Goal: Task Accomplishment & Management: Use online tool/utility

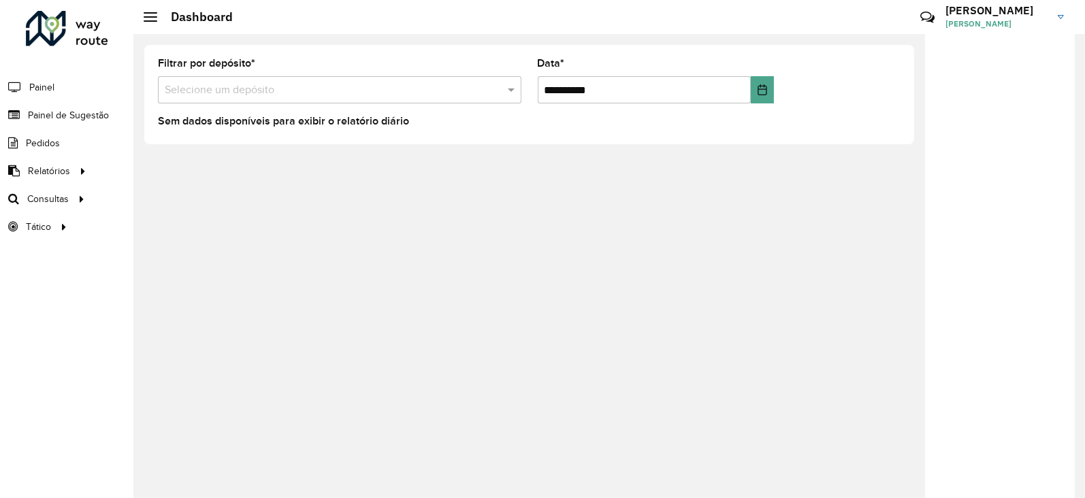
click at [48, 35] on div at bounding box center [67, 28] width 82 height 35
click at [177, 202] on span "Roteirização" at bounding box center [181, 199] width 55 height 14
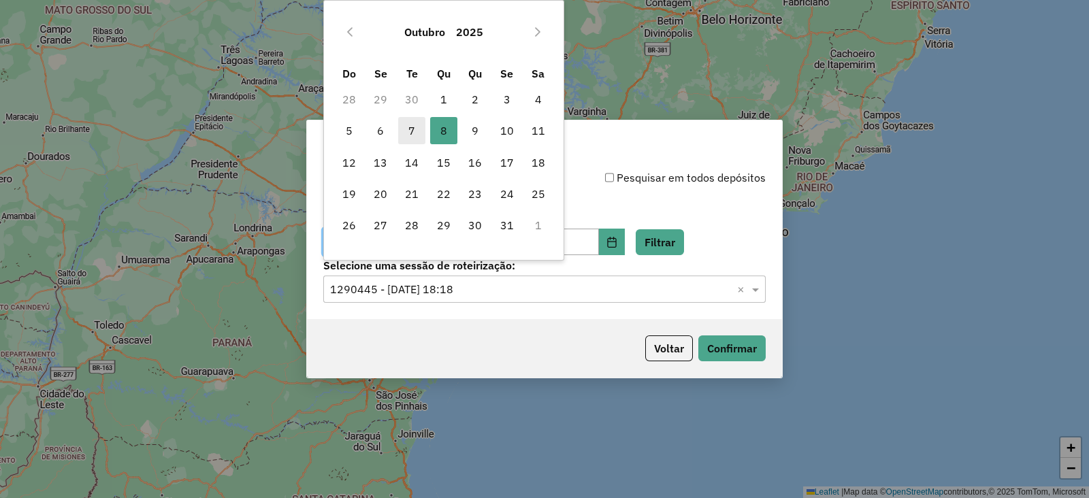
click at [408, 127] on span "7" at bounding box center [411, 130] width 27 height 27
type input "**********"
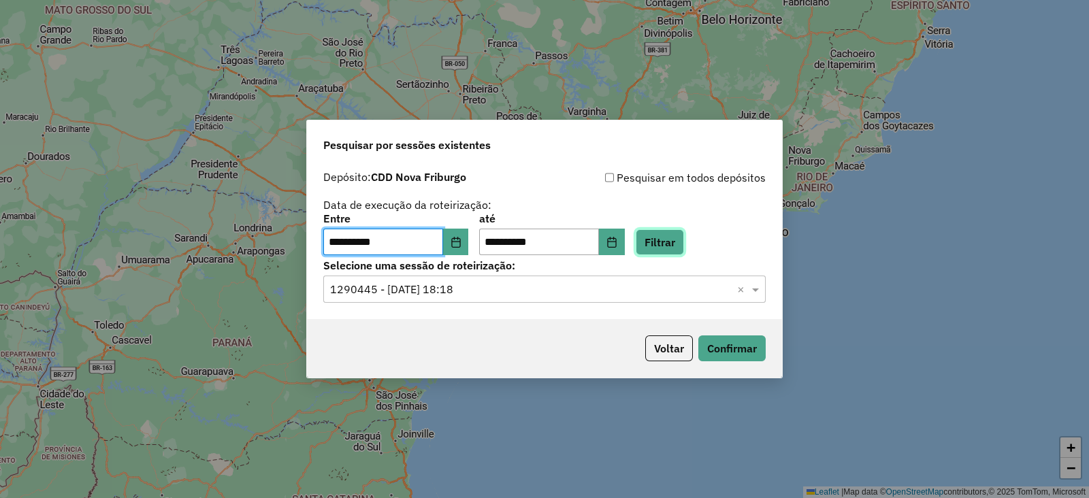
click at [677, 233] on button "Filtrar" at bounding box center [660, 242] width 48 height 26
click at [728, 342] on button "Confirmar" at bounding box center [731, 348] width 67 height 26
click at [446, 289] on input "text" at bounding box center [531, 290] width 402 height 16
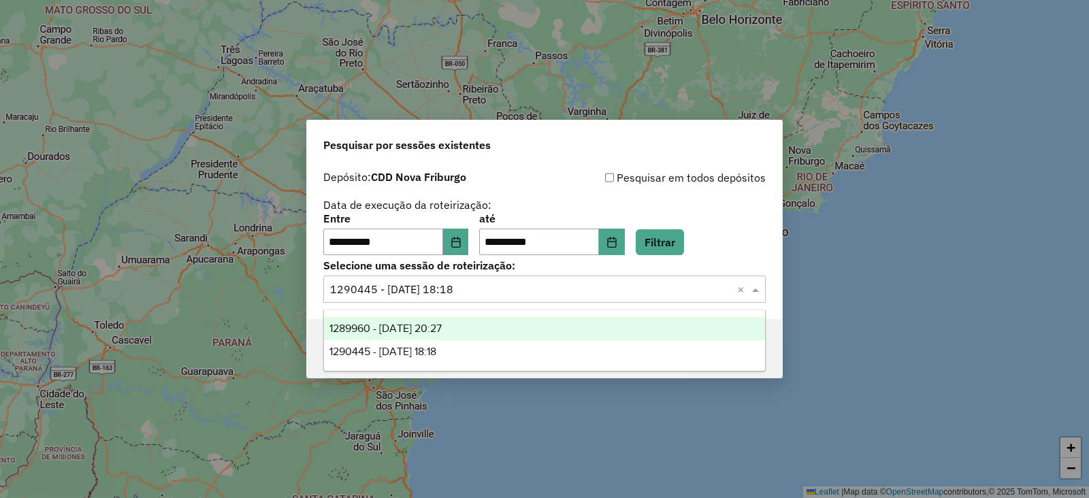
click at [422, 327] on span "1289960 - 07/10/2025 20:27" at bounding box center [385, 329] width 112 height 12
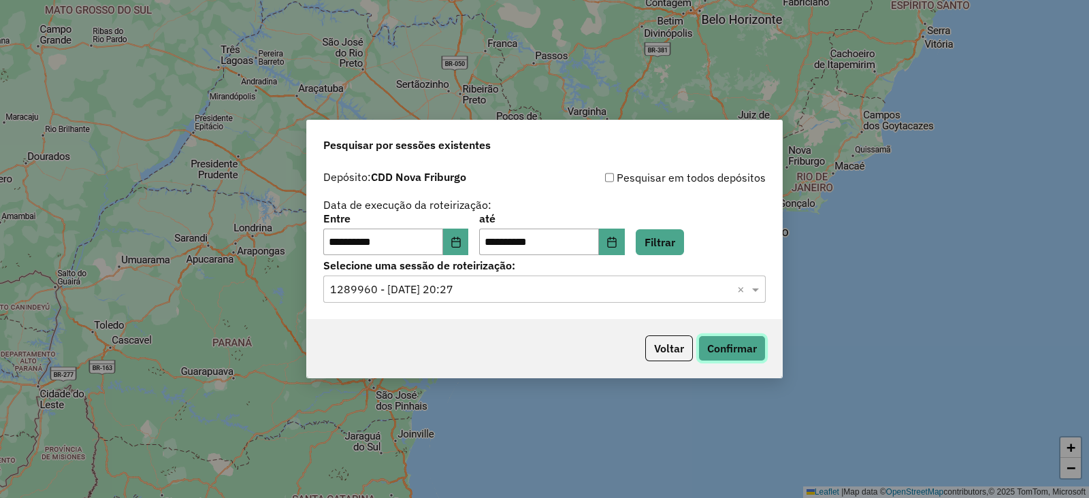
click at [716, 343] on button "Confirmar" at bounding box center [731, 348] width 67 height 26
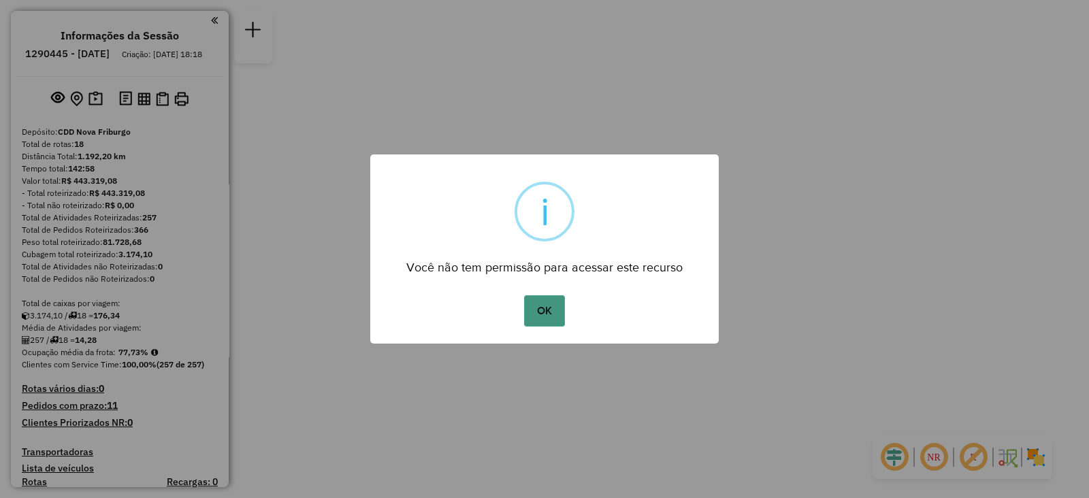
click at [540, 306] on button "OK" at bounding box center [544, 310] width 40 height 31
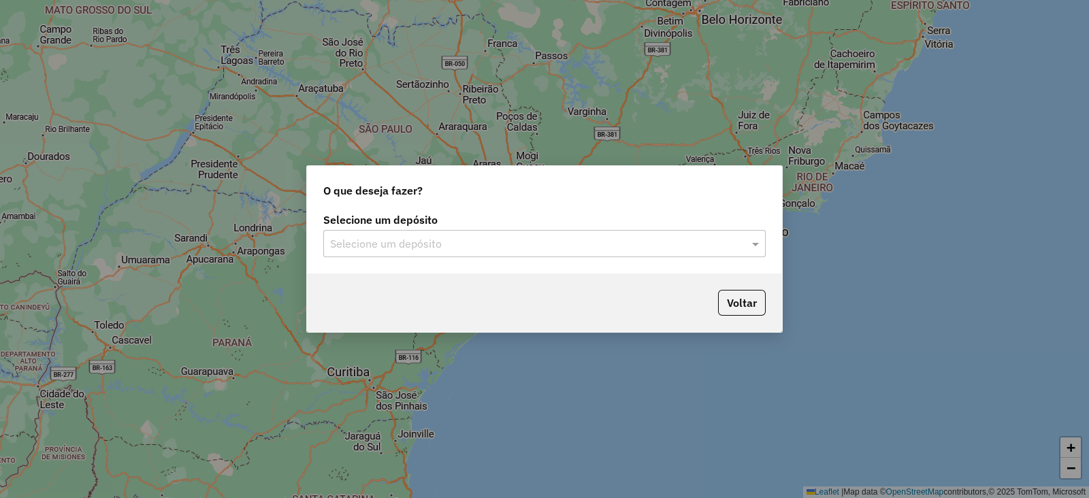
drag, startPoint x: 389, startPoint y: 259, endPoint x: 376, endPoint y: 251, distance: 14.4
click at [387, 259] on div "Selecione um depósito Selecione um depósito" at bounding box center [544, 242] width 475 height 64
click at [370, 247] on input "text" at bounding box center [531, 244] width 402 height 16
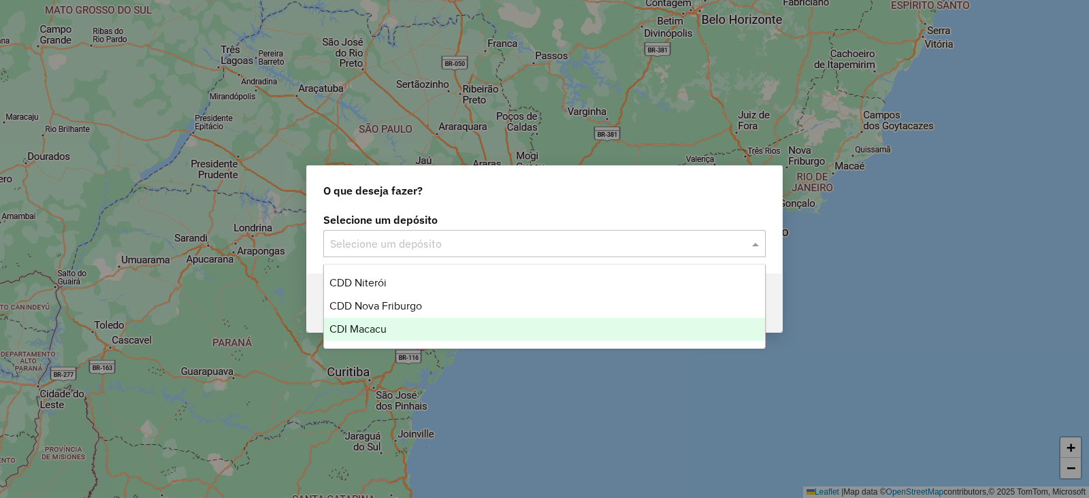
click at [363, 323] on span "CDI Macacu" at bounding box center [357, 329] width 57 height 12
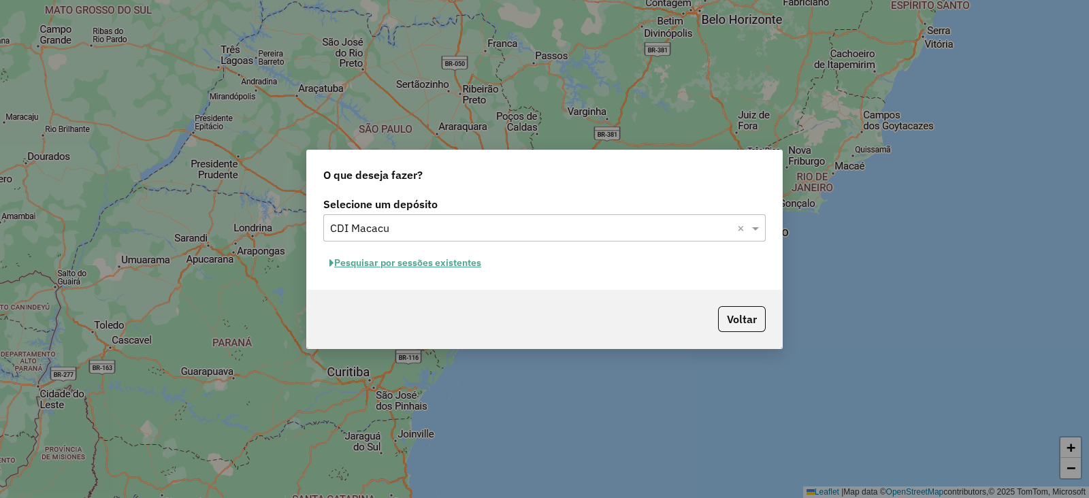
click at [398, 264] on button "Pesquisar por sessões existentes" at bounding box center [405, 262] width 164 height 21
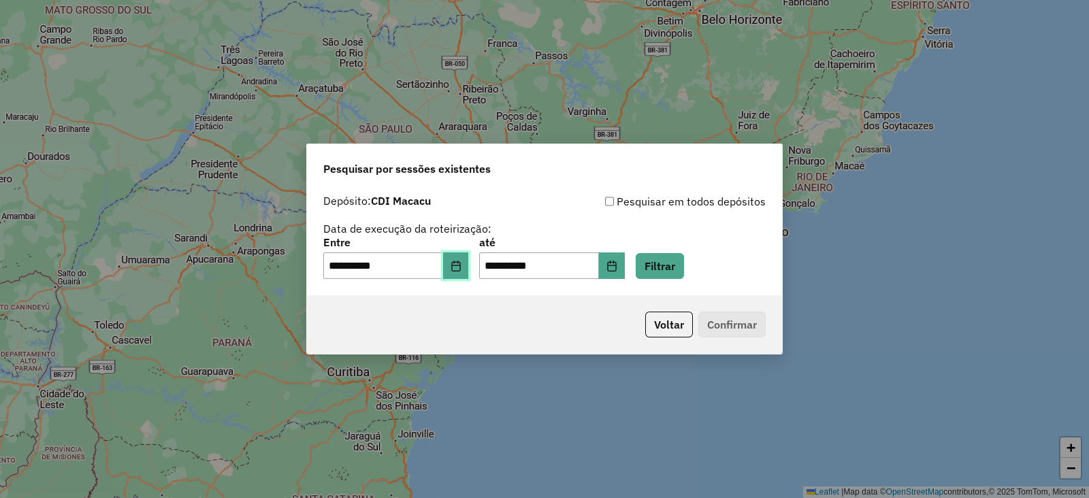
click at [468, 271] on button "Choose Date" at bounding box center [456, 265] width 26 height 27
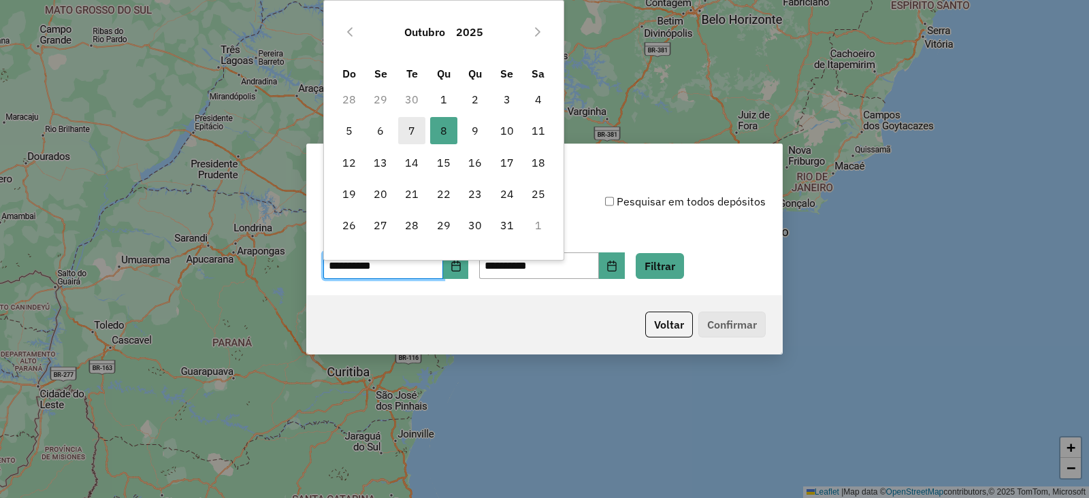
click at [408, 135] on span "7" at bounding box center [411, 130] width 27 height 27
type input "**********"
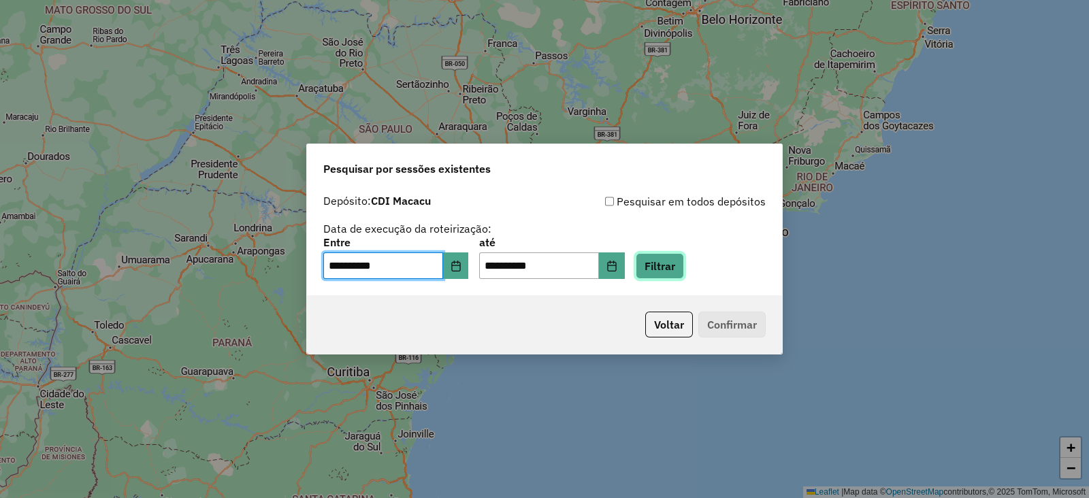
click at [684, 263] on button "Filtrar" at bounding box center [660, 266] width 48 height 26
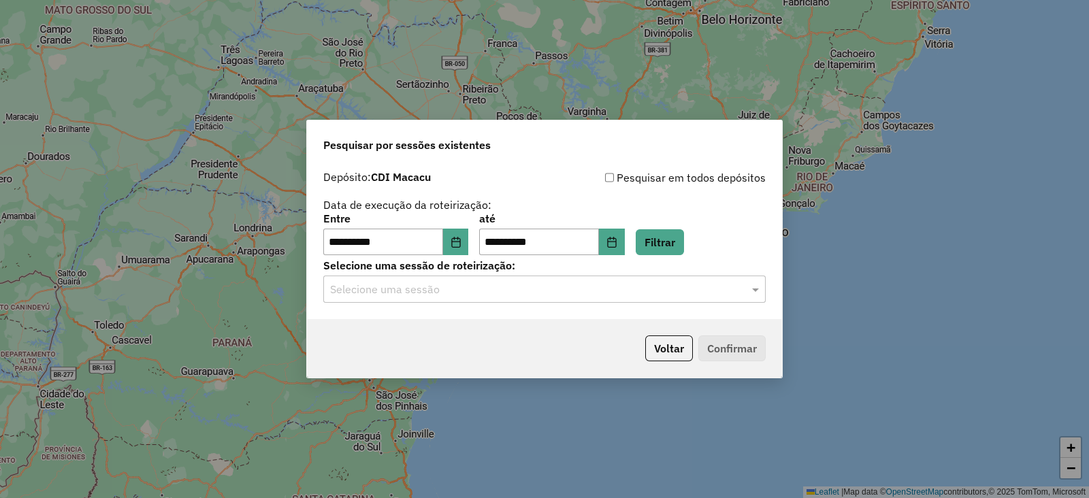
click at [404, 293] on input "text" at bounding box center [531, 290] width 402 height 16
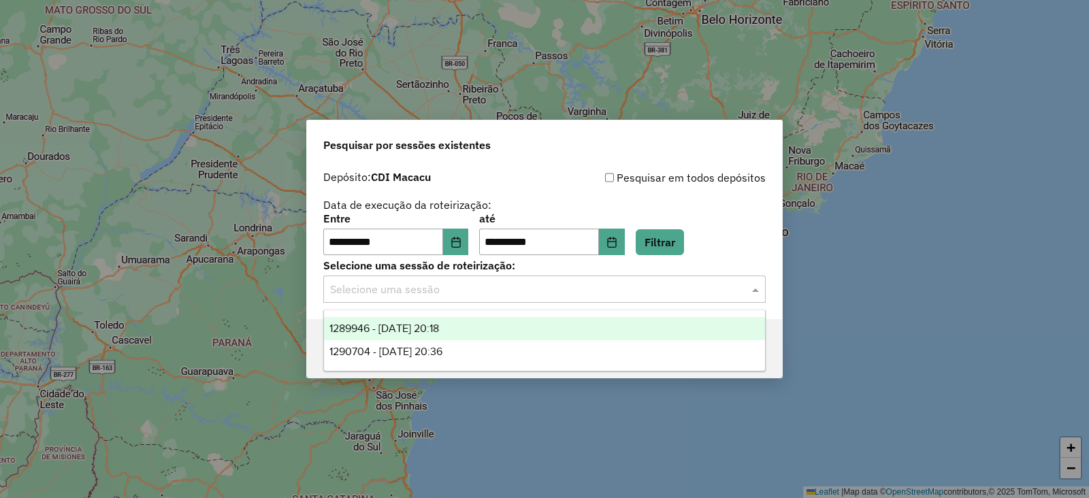
click at [404, 327] on span "1289946 - 07/10/2025 20:18" at bounding box center [384, 329] width 110 height 12
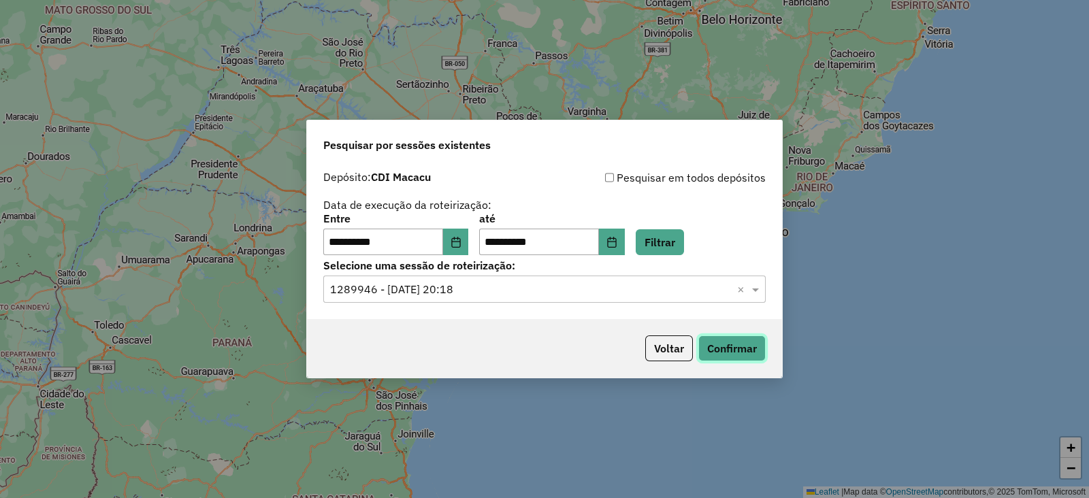
click at [733, 345] on button "Confirmar" at bounding box center [731, 348] width 67 height 26
click at [487, 284] on input "text" at bounding box center [531, 290] width 402 height 16
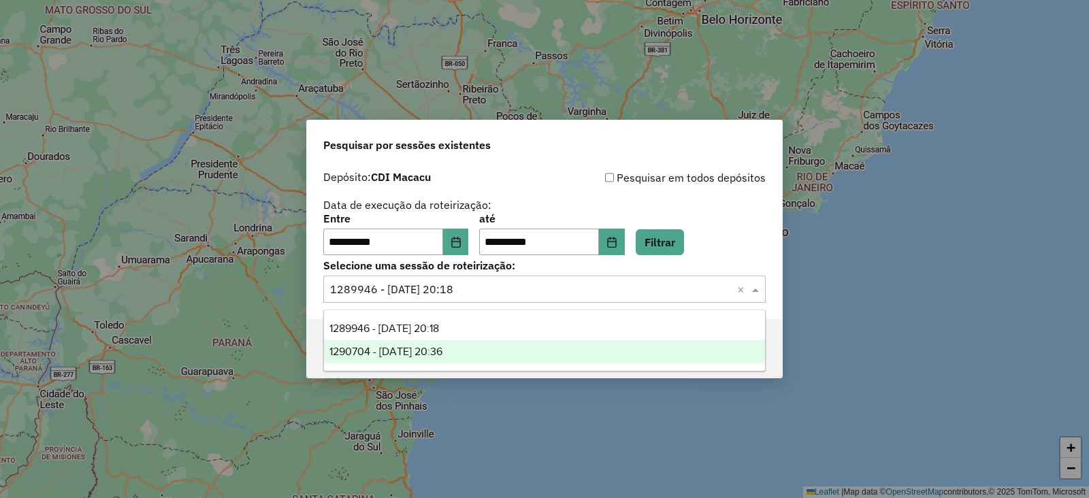
click at [470, 355] on div "1290704 - 08/10/2025 20:36" at bounding box center [544, 351] width 441 height 23
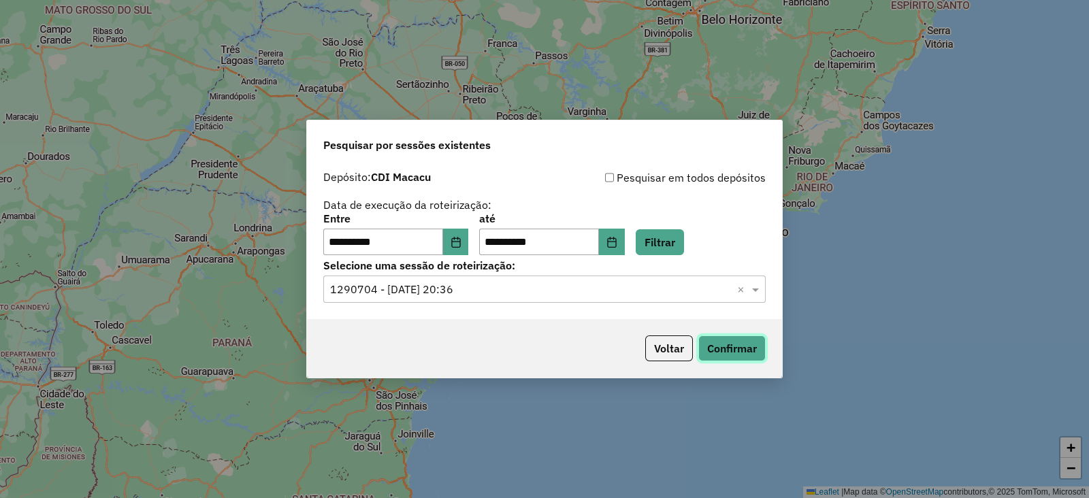
click at [721, 350] on button "Confirmar" at bounding box center [731, 348] width 67 height 26
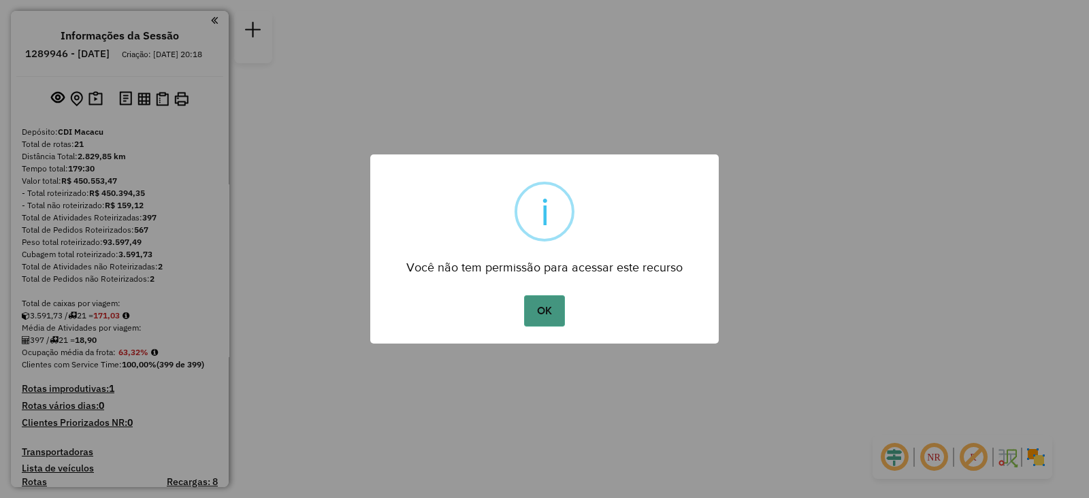
click at [563, 304] on button "OK" at bounding box center [544, 310] width 40 height 31
click at [547, 303] on button "OK" at bounding box center [544, 310] width 40 height 31
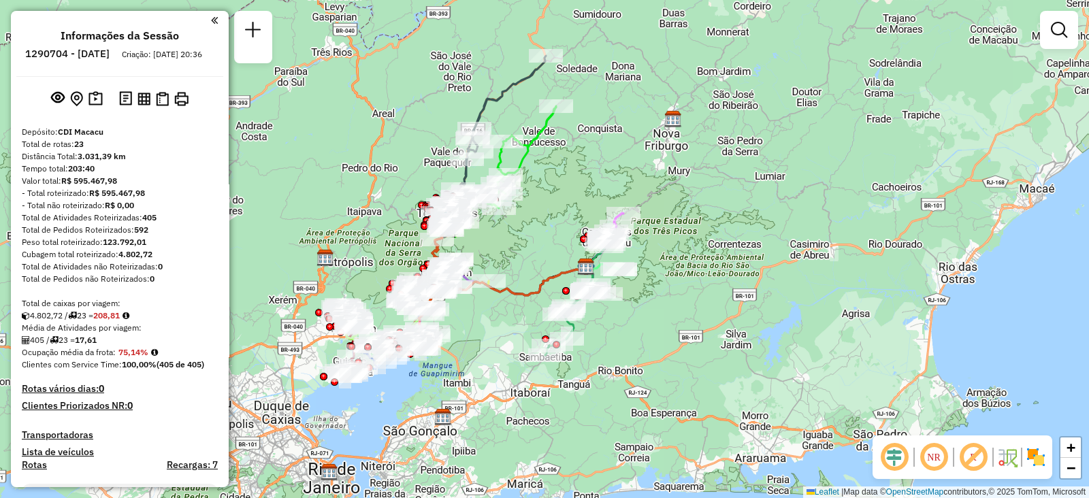
drag, startPoint x: 521, startPoint y: 195, endPoint x: 563, endPoint y: 212, distance: 45.1
click at [563, 212] on div "Janela de atendimento Grade de atendimento Capacidade Transportadoras Veículos …" at bounding box center [544, 249] width 1089 height 498
